Goal: Transaction & Acquisition: Book appointment/travel/reservation

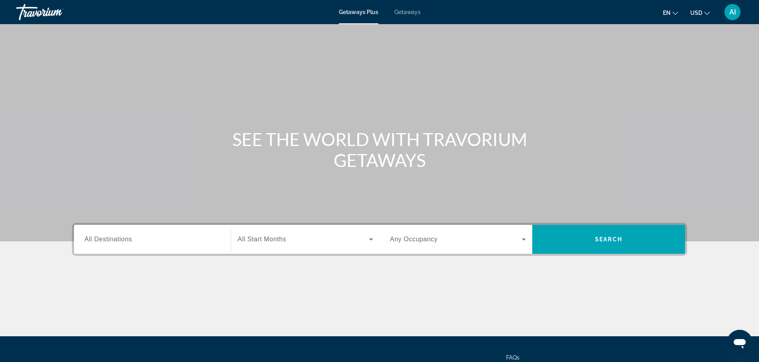
click at [403, 13] on span "Getaways" at bounding box center [407, 12] width 26 height 6
click at [161, 239] on input "Destination All Destinations" at bounding box center [152, 240] width 136 height 10
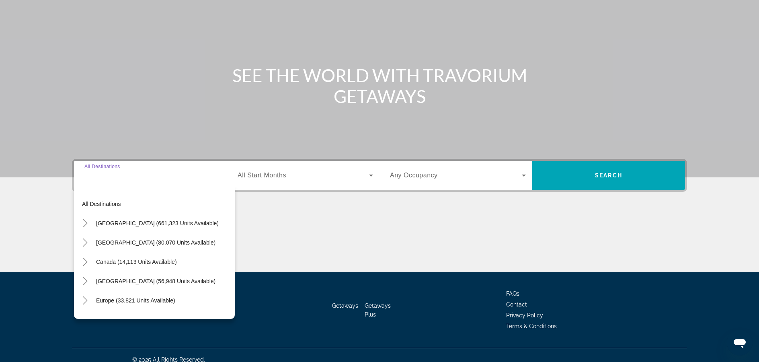
scroll to position [73, 0]
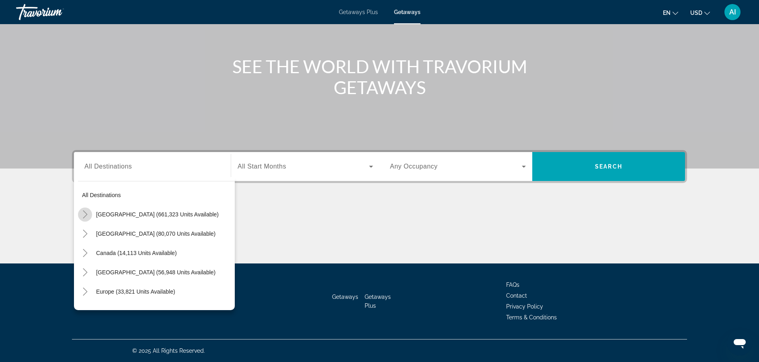
click at [83, 211] on icon "Toggle United States (661,323 units available)" at bounding box center [85, 214] width 8 height 8
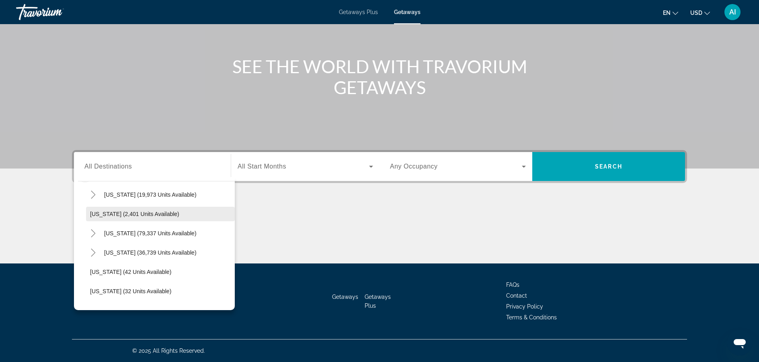
scroll to position [39, 0]
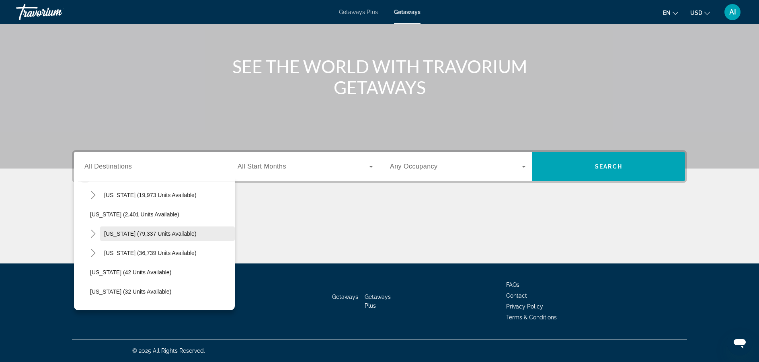
drag, startPoint x: 129, startPoint y: 215, endPoint x: 137, endPoint y: 226, distance: 13.3
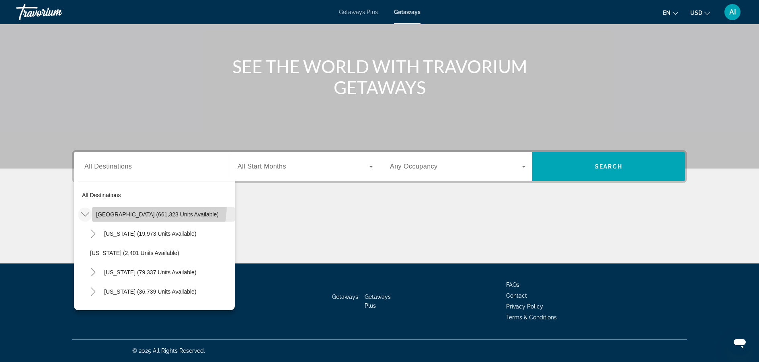
click at [136, 206] on span "Search widget" at bounding box center [163, 214] width 143 height 19
type input "**********"
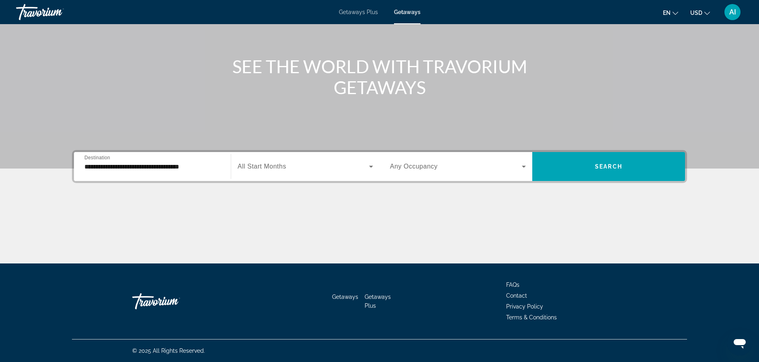
click at [271, 165] on span "All Start Months" at bounding box center [262, 166] width 49 height 7
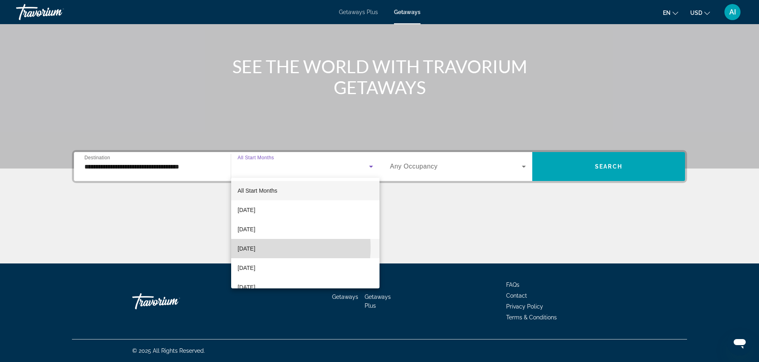
click at [255, 247] on span "[DATE]" at bounding box center [247, 249] width 18 height 10
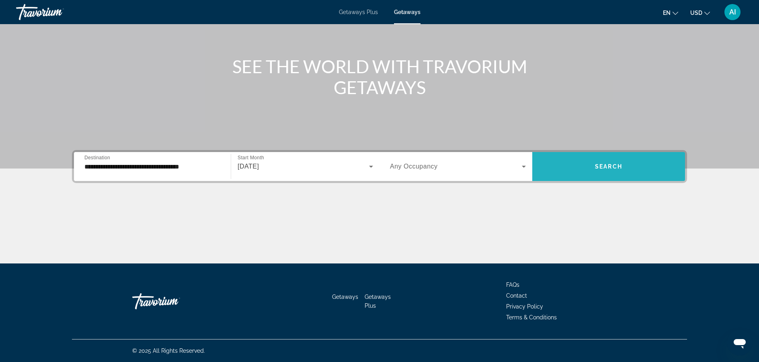
click at [571, 174] on span "Search widget" at bounding box center [608, 166] width 153 height 19
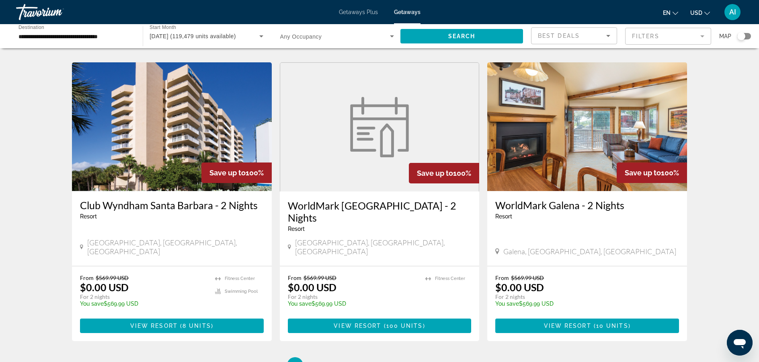
scroll to position [910, 0]
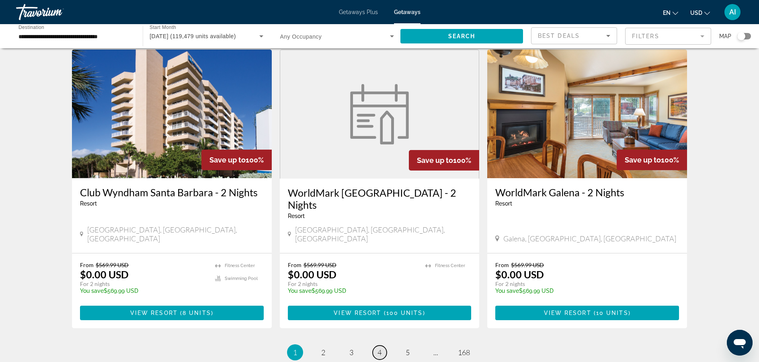
click at [381, 348] on span "4" at bounding box center [379, 352] width 4 height 9
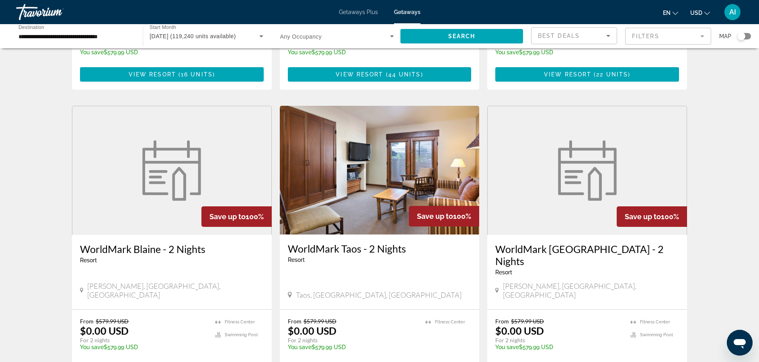
scroll to position [951, 0]
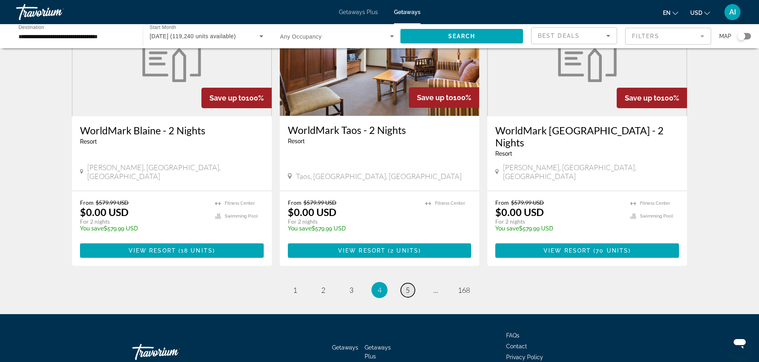
click at [410, 283] on link "page 5" at bounding box center [408, 290] width 14 height 14
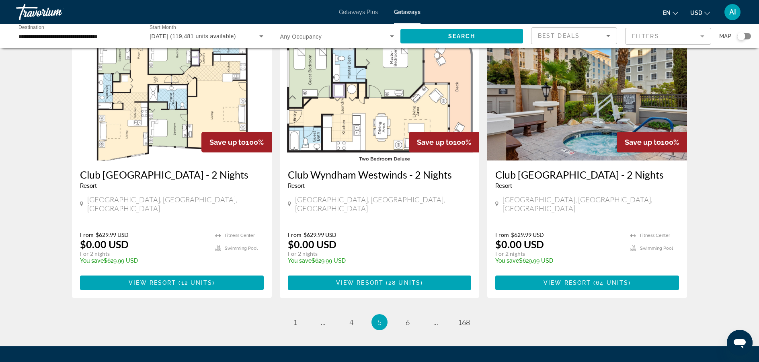
scroll to position [915, 0]
click at [406, 318] on span "6" at bounding box center [408, 322] width 4 height 9
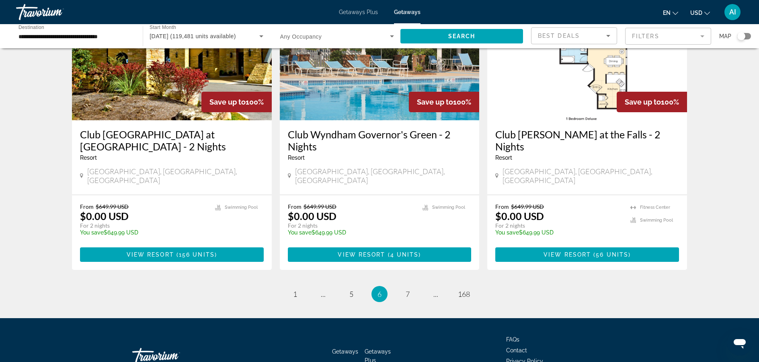
scroll to position [987, 0]
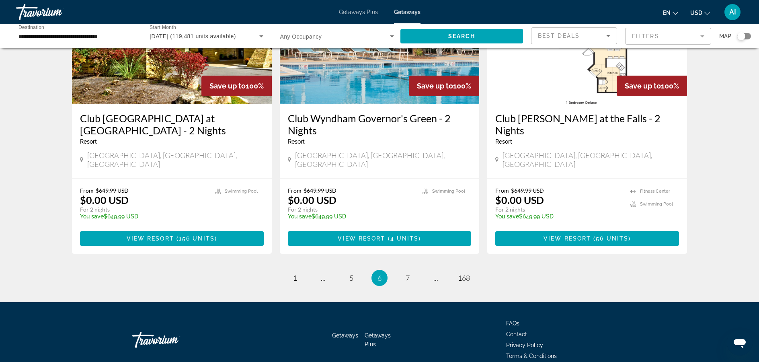
click at [639, 31] on mat-form-field "Filters" at bounding box center [668, 36] width 86 height 17
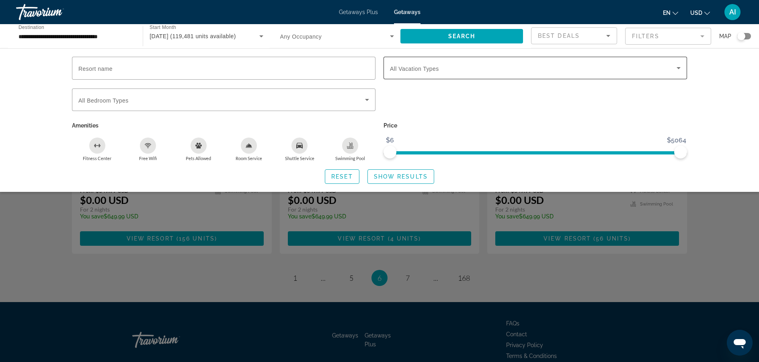
click at [425, 66] on span "All Vacation Types" at bounding box center [414, 69] width 49 height 6
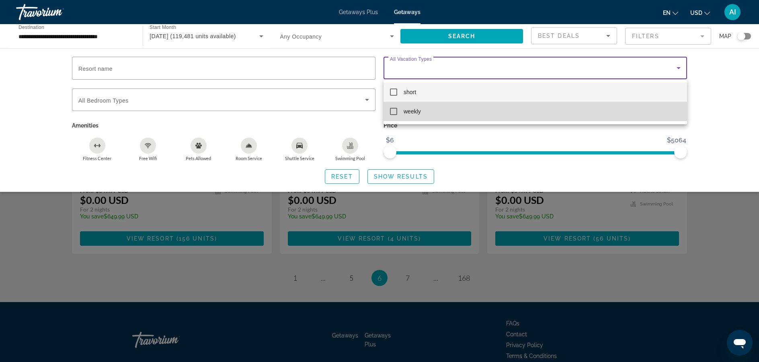
click at [404, 110] on span "weekly" at bounding box center [412, 112] width 17 height 10
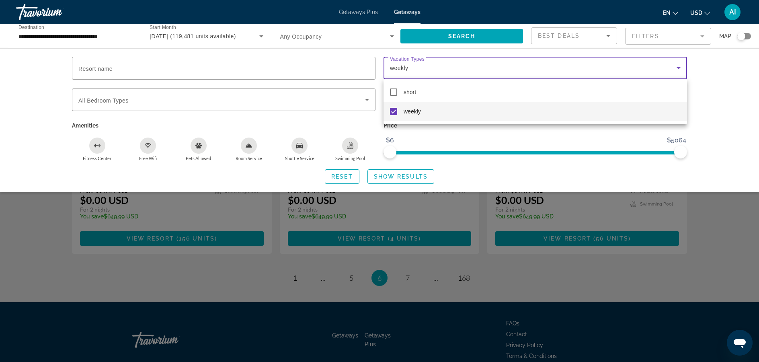
click at [403, 176] on div at bounding box center [379, 181] width 759 height 362
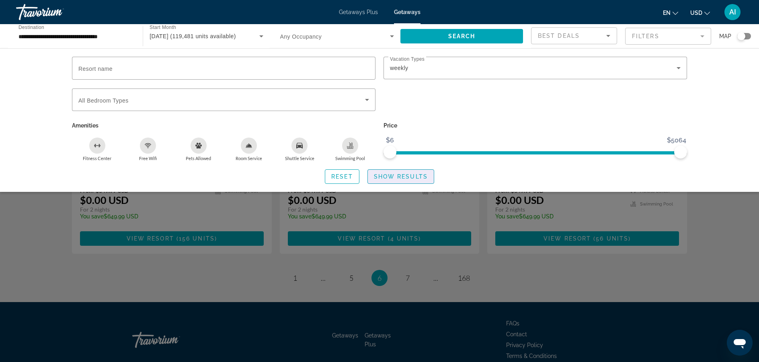
click at [403, 176] on span "Show Results" at bounding box center [401, 176] width 54 height 6
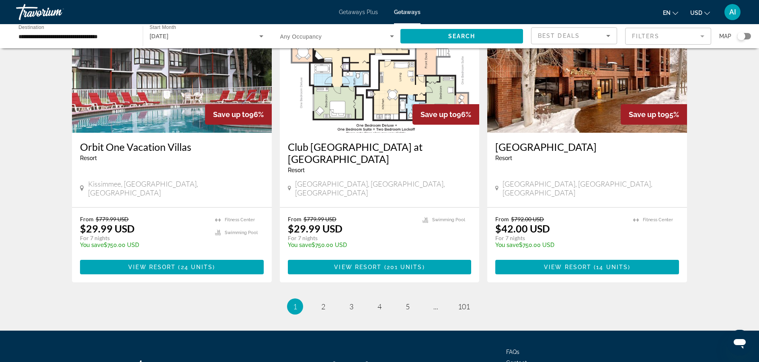
scroll to position [939, 0]
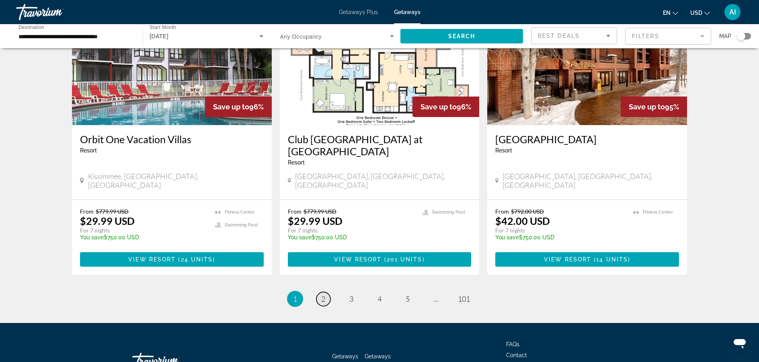
click at [322, 294] on span "2" at bounding box center [323, 298] width 4 height 9
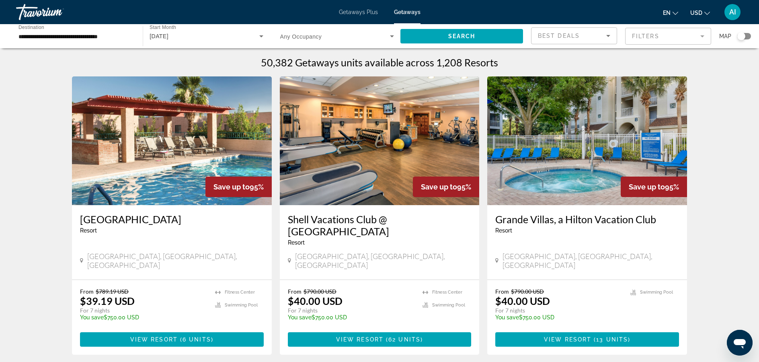
scroll to position [2, 0]
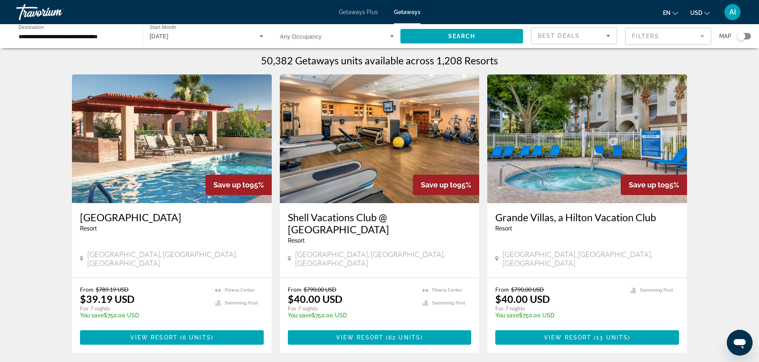
click at [539, 215] on h3 "Grande Villas, a Hilton Vacation Club" at bounding box center [587, 217] width 184 height 12
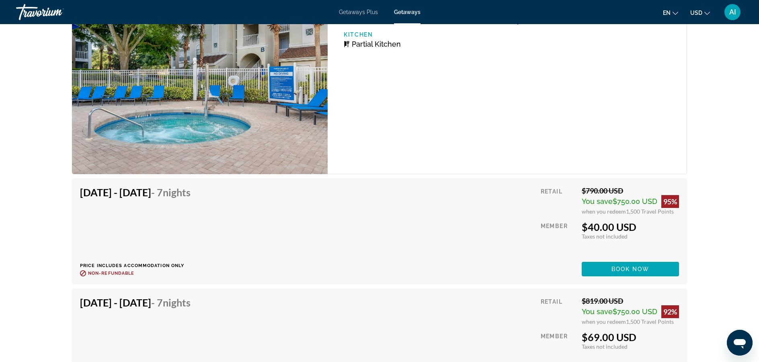
scroll to position [1398, 0]
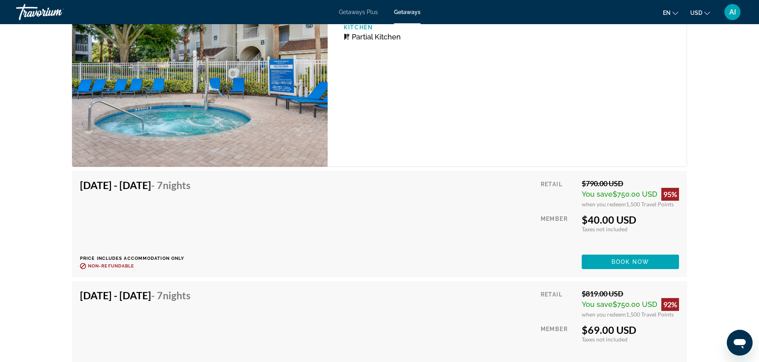
click at [403, 181] on div "[DATE] - [DATE] - 7 Nights Price includes accommodation only Refundable until :…" at bounding box center [379, 224] width 599 height 90
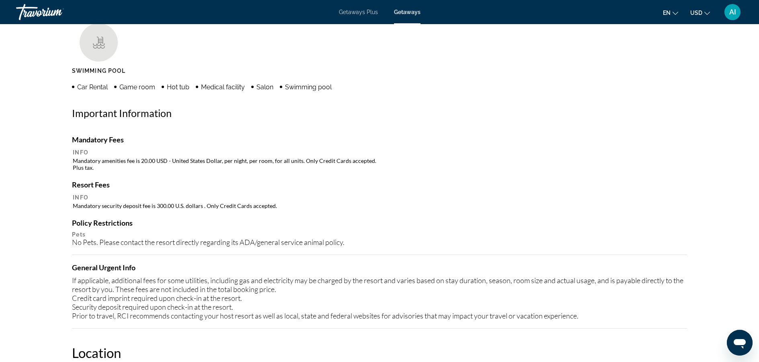
scroll to position [369, 0]
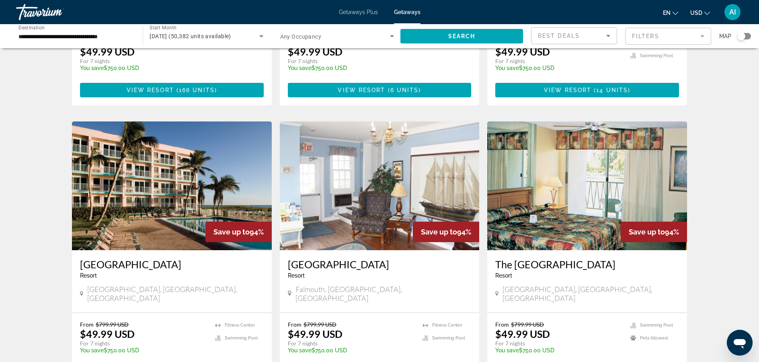
scroll to position [838, 0]
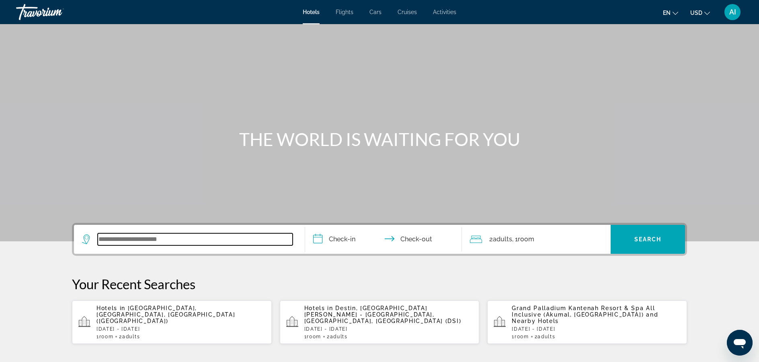
click at [157, 235] on input "Search widget" at bounding box center [195, 239] width 195 height 12
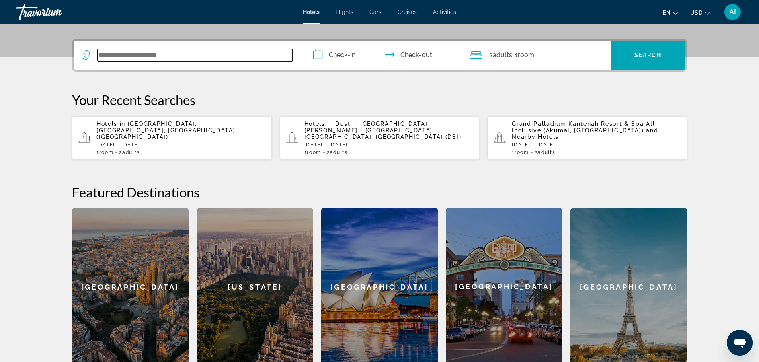
scroll to position [197, 0]
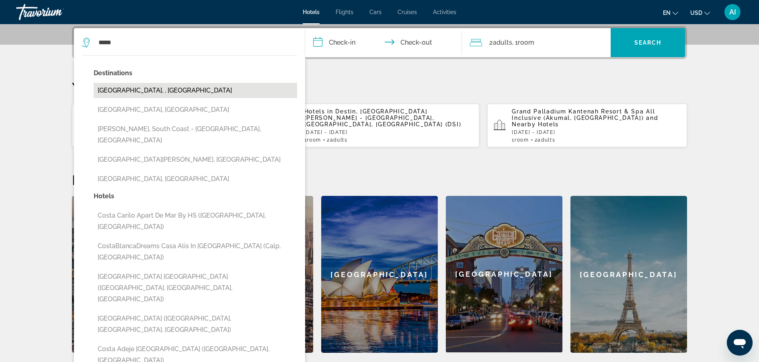
click at [153, 94] on button "Costa Rica, , Costa Rica" at bounding box center [195, 90] width 203 height 15
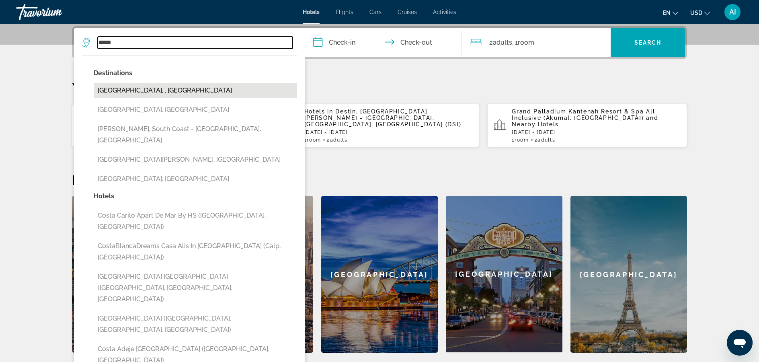
type input "**********"
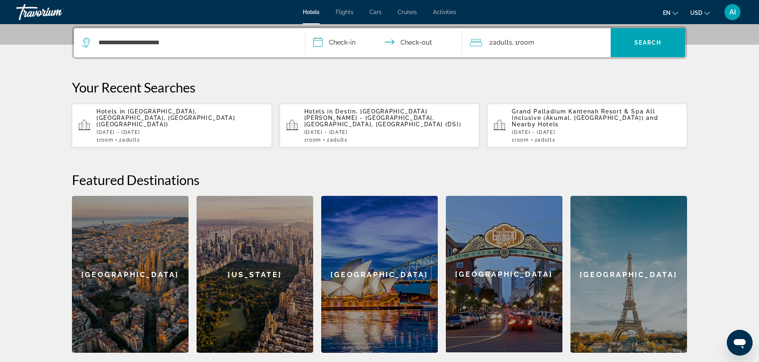
click at [336, 32] on input "**********" at bounding box center [385, 43] width 160 height 31
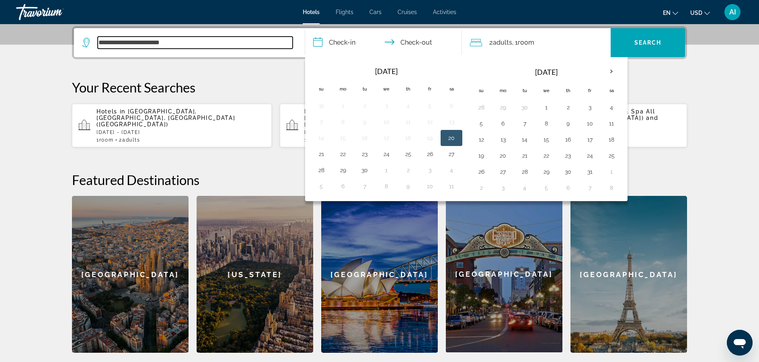
click at [204, 45] on input "**********" at bounding box center [195, 43] width 195 height 12
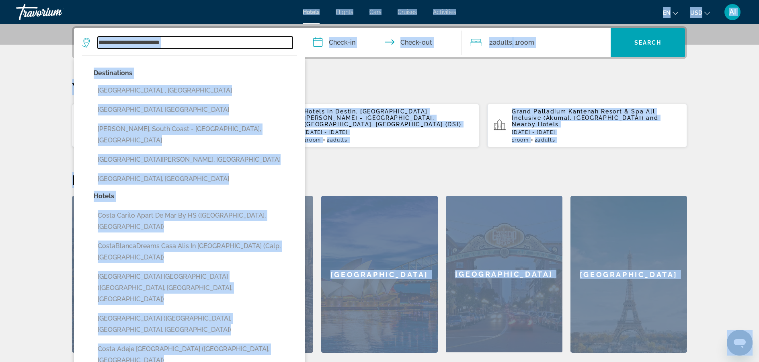
click at [204, 45] on input "**********" at bounding box center [195, 43] width 195 height 12
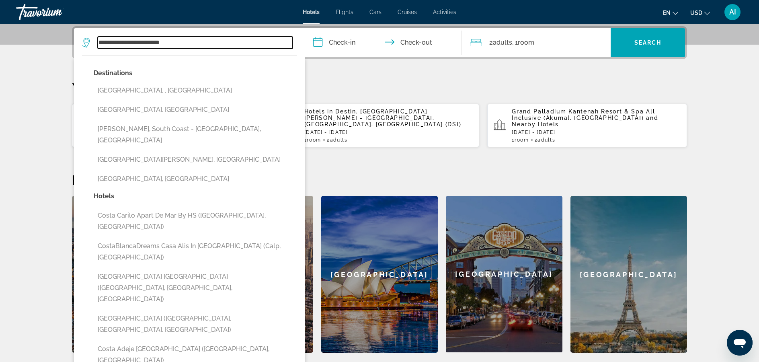
drag, startPoint x: 204, startPoint y: 45, endPoint x: 59, endPoint y: 29, distance: 146.4
click at [59, 29] on div "**********" at bounding box center [379, 189] width 647 height 326
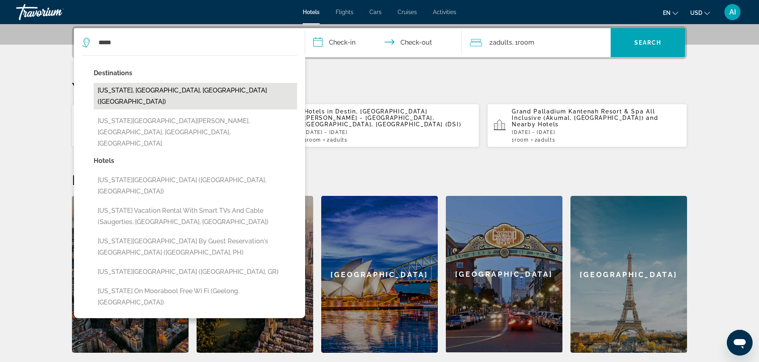
click at [125, 91] on button "New York, NY, United States (NYC)" at bounding box center [195, 96] width 203 height 27
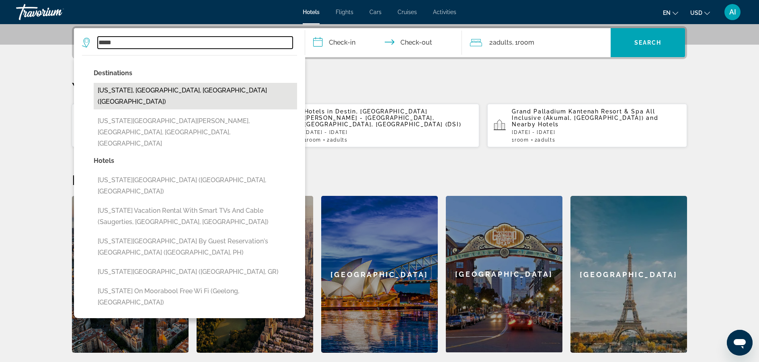
type input "**********"
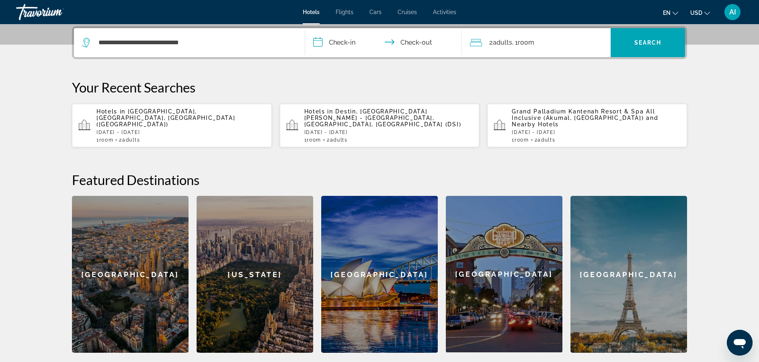
click at [338, 38] on input "**********" at bounding box center [385, 43] width 160 height 31
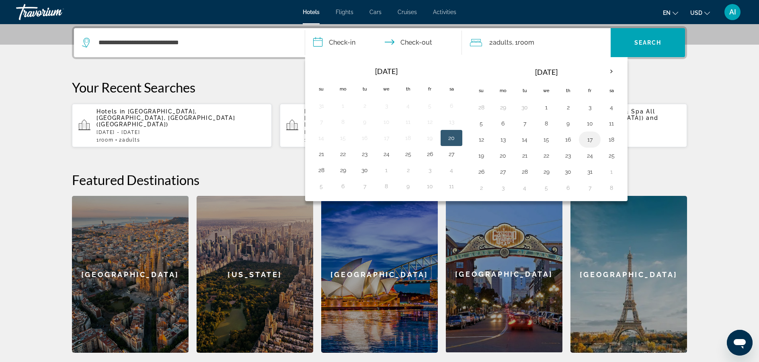
click at [591, 139] on button "17" at bounding box center [589, 139] width 13 height 11
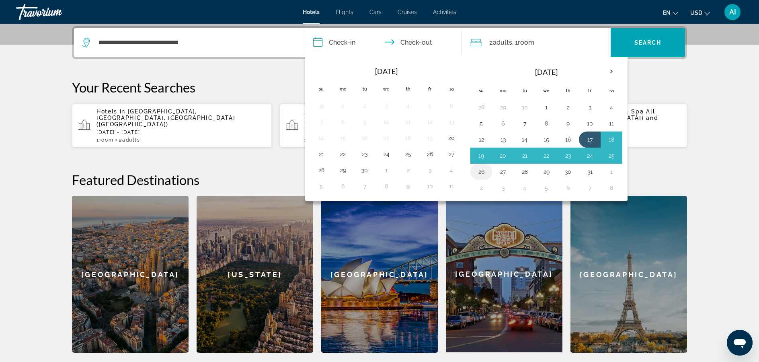
click at [484, 175] on button "26" at bounding box center [481, 171] width 13 height 11
type input "**********"
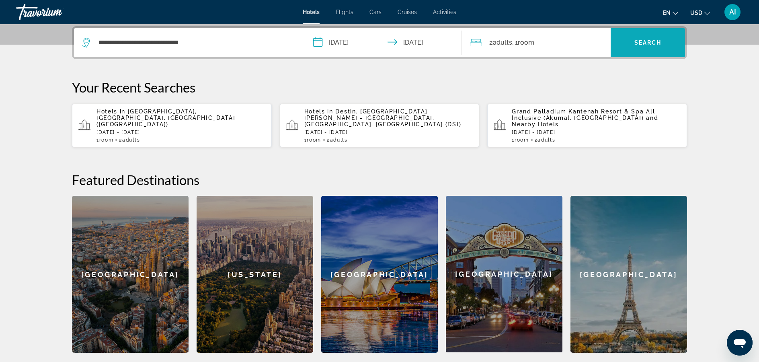
click at [621, 53] on span "Search widget" at bounding box center [648, 42] width 74 height 29
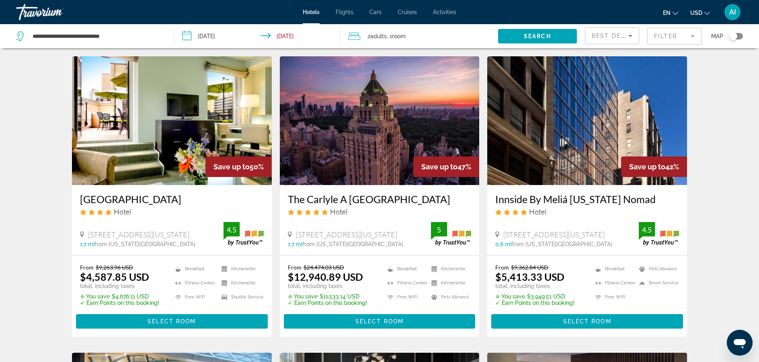
scroll to position [19, 0]
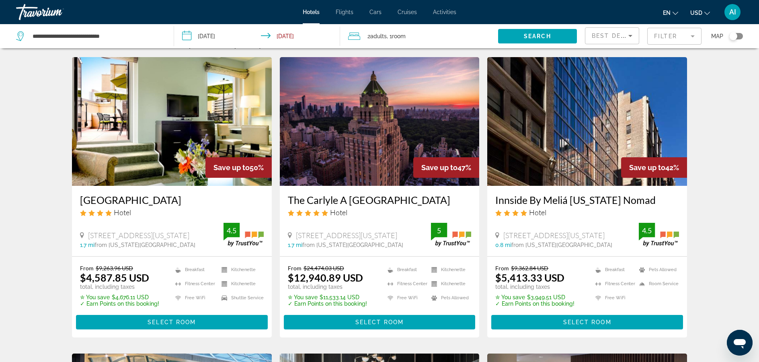
click at [237, 34] on input "**********" at bounding box center [258, 37] width 169 height 27
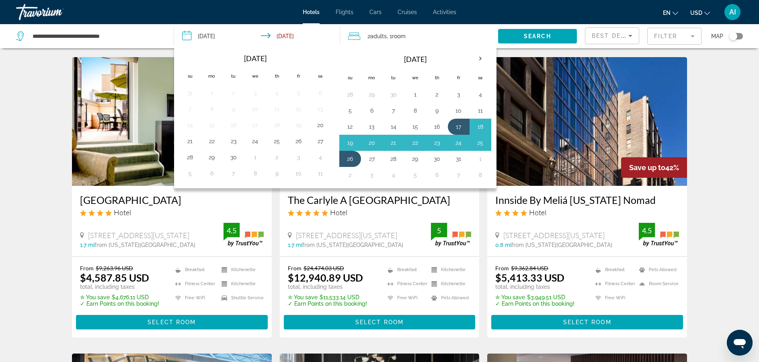
click at [494, 8] on div "en English Español Français Italiano Português русский USD USD ($) MXN (Mex$) C…" at bounding box center [603, 12] width 279 height 17
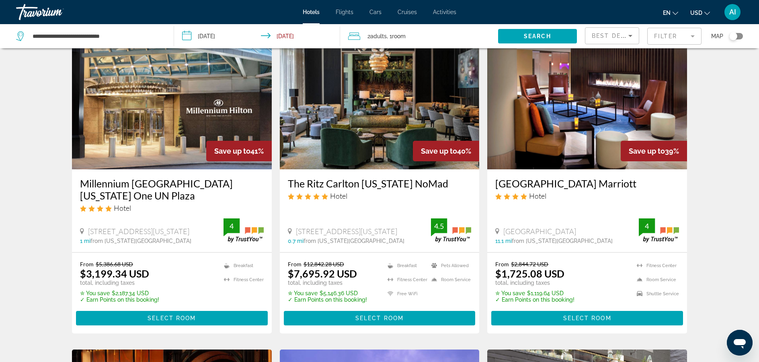
scroll to position [332, 0]
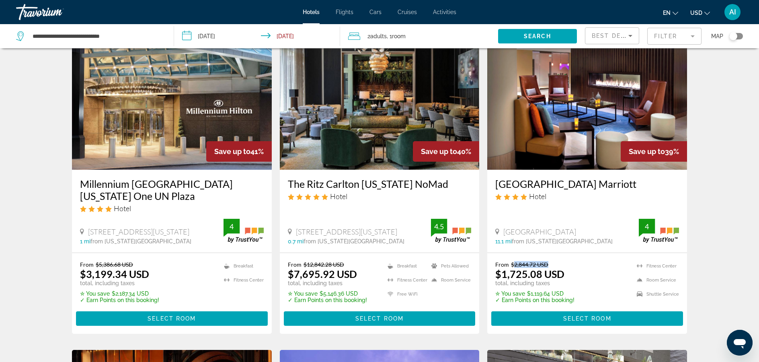
drag, startPoint x: 515, startPoint y: 264, endPoint x: 550, endPoint y: 264, distance: 35.8
click at [550, 264] on p "From $2,844.72 USD" at bounding box center [534, 264] width 79 height 7
drag, startPoint x: 496, startPoint y: 277, endPoint x: 566, endPoint y: 269, distance: 69.7
click at [566, 269] on div "From $2,844.72 USD $1,725.08 USD total, including taxes" at bounding box center [534, 273] width 79 height 25
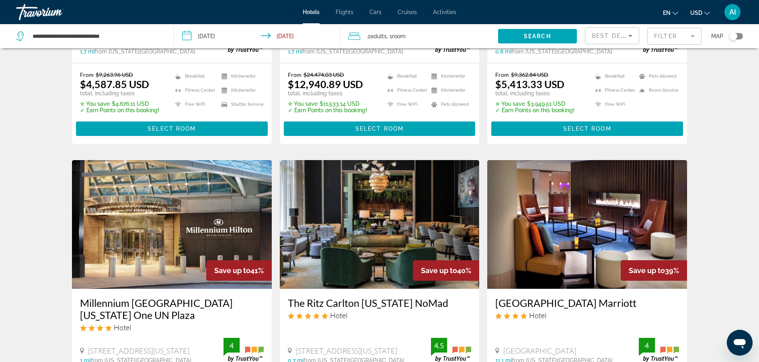
scroll to position [0, 0]
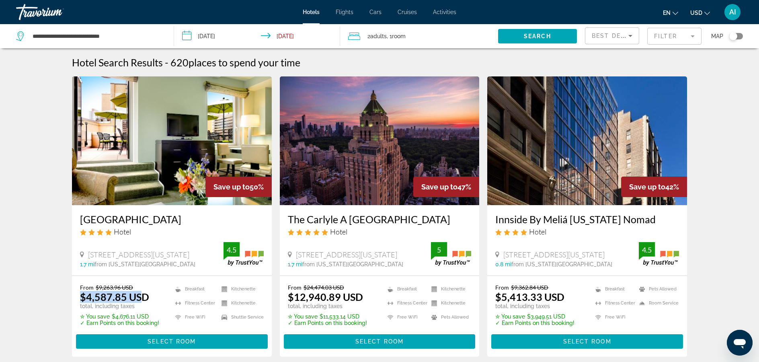
drag, startPoint x: 142, startPoint y: 299, endPoint x: 71, endPoint y: 294, distance: 70.9
click at [71, 294] on app-hotels-search-item "Save up to 50% Hotel Beacon Hotel 2130 Broadway At 75Th Street, New York City 1…" at bounding box center [172, 216] width 208 height 280
